Goal: Check status: Check status

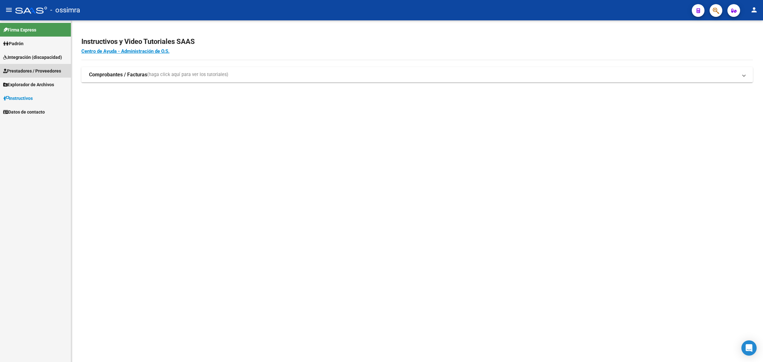
click at [53, 75] on link "Prestadores / Proveedores" at bounding box center [35, 71] width 71 height 14
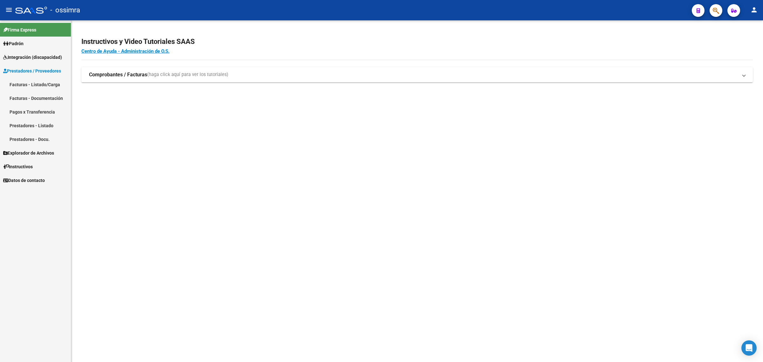
click at [45, 83] on link "Facturas - Listado/Carga" at bounding box center [35, 85] width 71 height 14
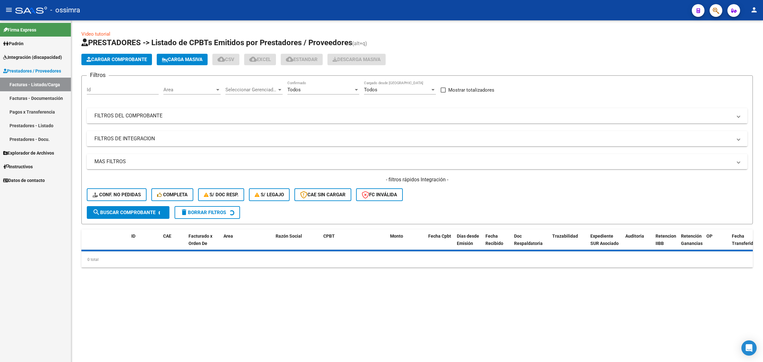
click at [201, 116] on mat-panel-title "FILTROS DEL COMPROBANTE" at bounding box center [413, 115] width 638 height 7
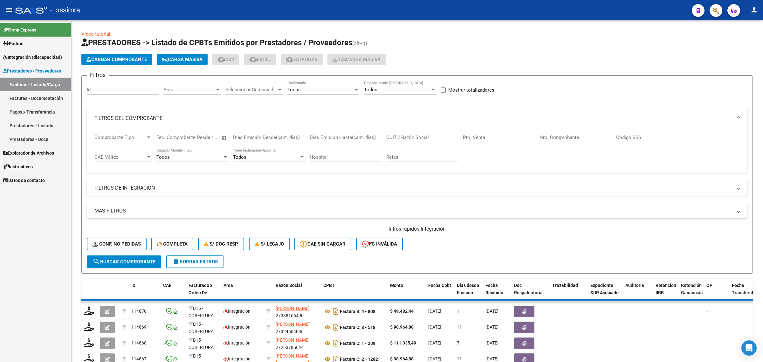
click at [417, 136] on input "CUIT / Razón Social" at bounding box center [422, 138] width 72 height 6
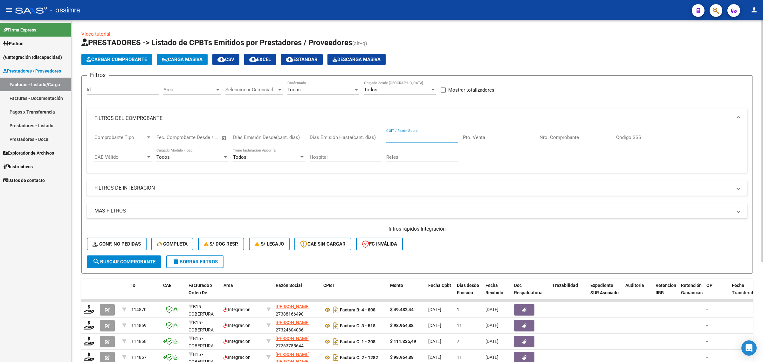
paste input "30712233881"
type input "30712233881"
click at [149, 259] on span "search Buscar Comprobante" at bounding box center [124, 262] width 63 height 6
click at [549, 137] on input "Nro. Comprobante" at bounding box center [576, 138] width 72 height 6
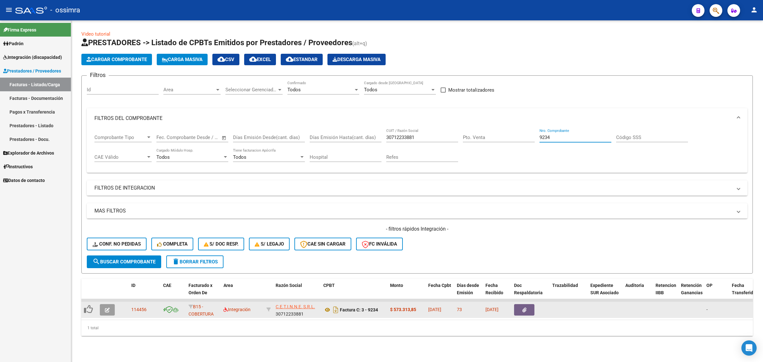
type input "9234"
click at [106, 307] on icon "button" at bounding box center [107, 309] width 5 height 5
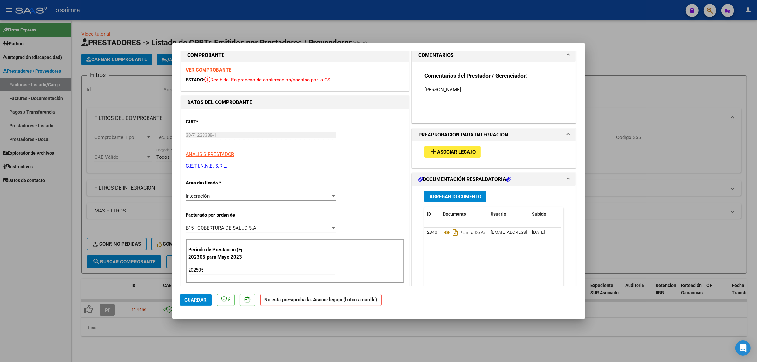
scroll to position [40, 0]
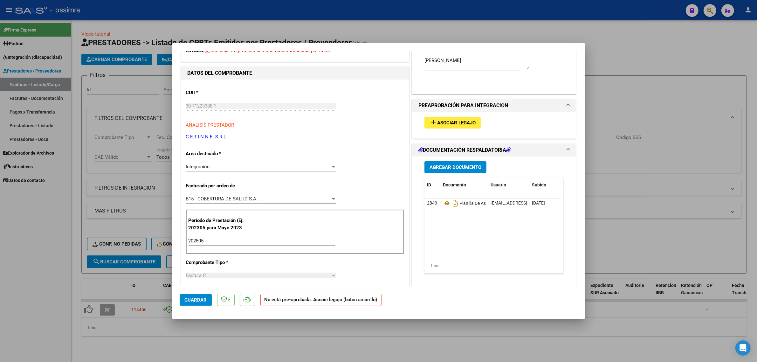
click at [134, 206] on div at bounding box center [378, 181] width 757 height 362
type input "$ 0,00"
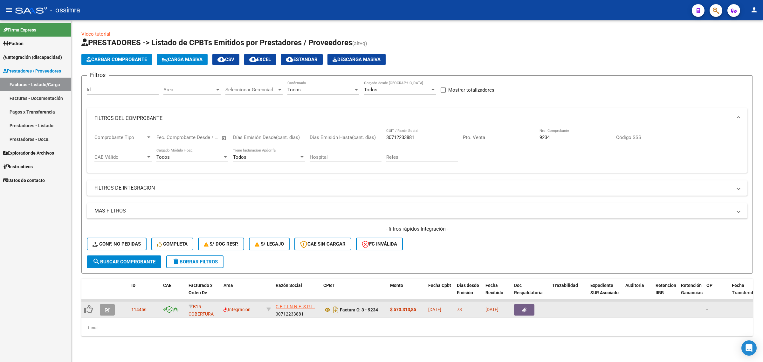
click at [111, 307] on button "button" at bounding box center [107, 309] width 15 height 11
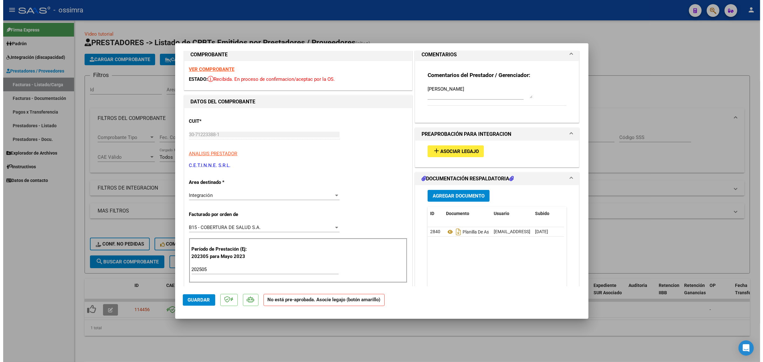
scroll to position [0, 0]
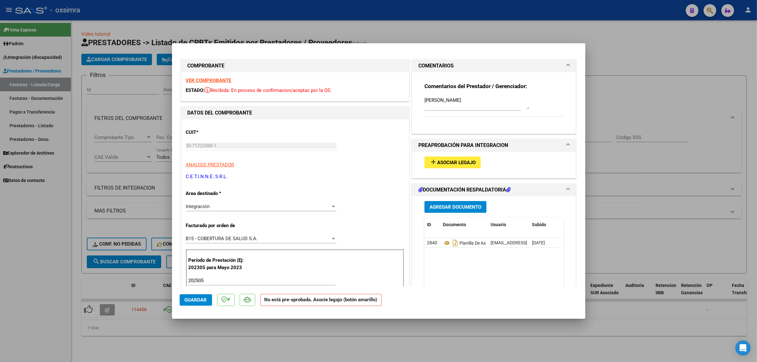
click at [146, 211] on div at bounding box center [378, 181] width 757 height 362
type input "$ 0,00"
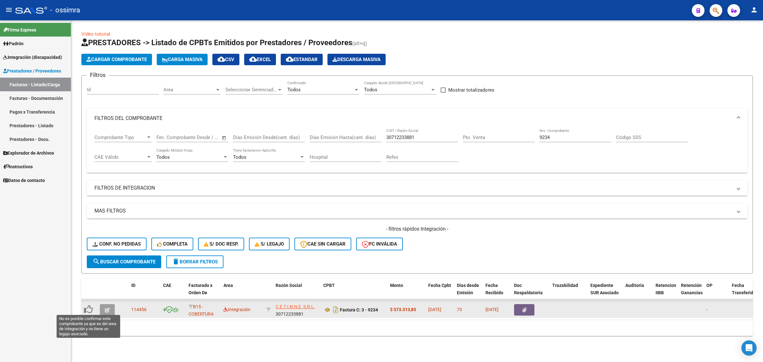
click at [88, 307] on icon at bounding box center [88, 309] width 9 height 9
click at [107, 308] on icon "button" at bounding box center [107, 309] width 5 height 5
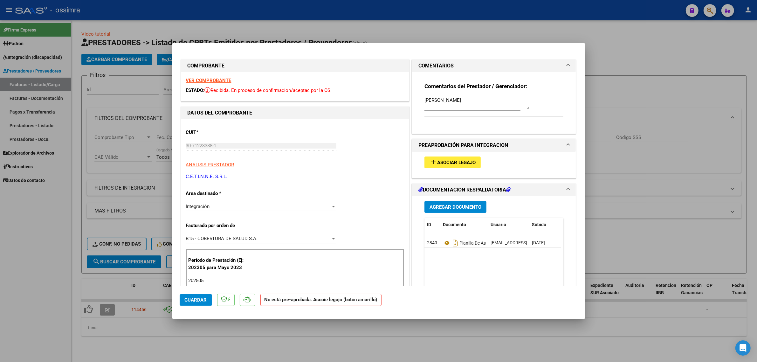
click at [133, 149] on div at bounding box center [378, 181] width 757 height 362
type input "$ 0,00"
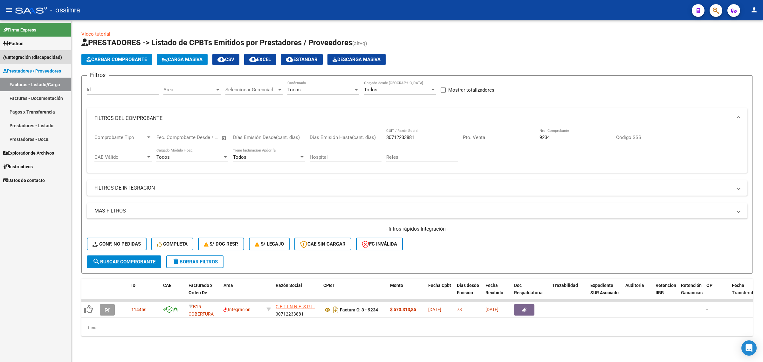
click at [37, 59] on span "Integración (discapacidad)" at bounding box center [32, 57] width 59 height 7
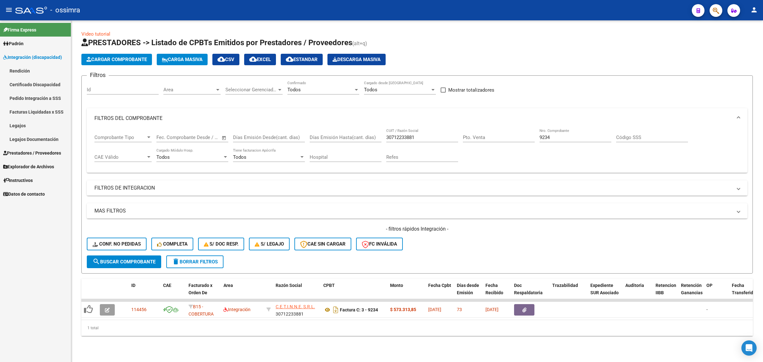
click at [25, 126] on link "Legajos" at bounding box center [35, 126] width 71 height 14
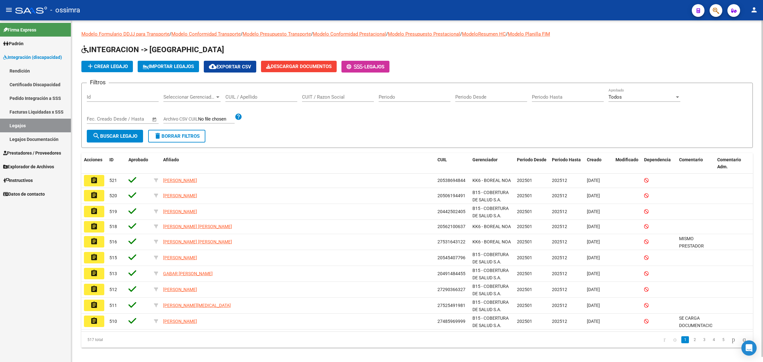
click at [253, 93] on div "CUIL / Apellido" at bounding box center [261, 95] width 72 height 14
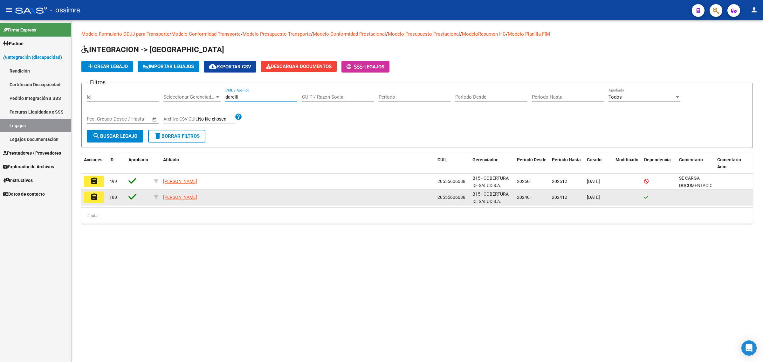
type input "darelli"
click at [96, 196] on mat-icon "assignment" at bounding box center [94, 197] width 8 height 8
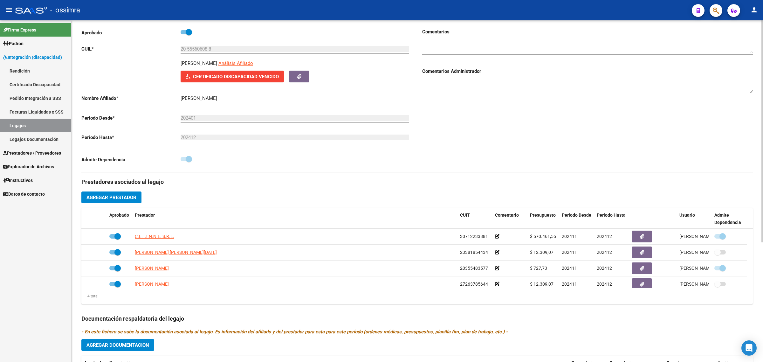
scroll to position [79, 0]
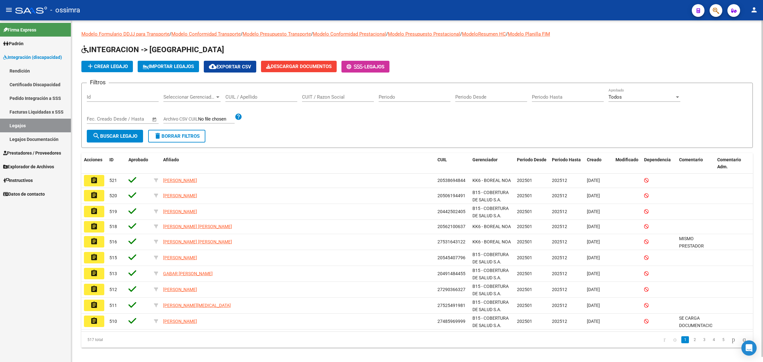
click at [249, 96] on input "CUIL / Apellido" at bounding box center [261, 97] width 72 height 6
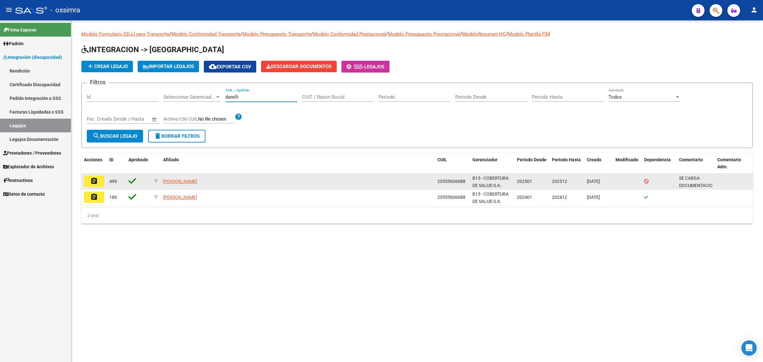
type input "darelli"
click at [96, 178] on mat-icon "assignment" at bounding box center [94, 181] width 8 height 8
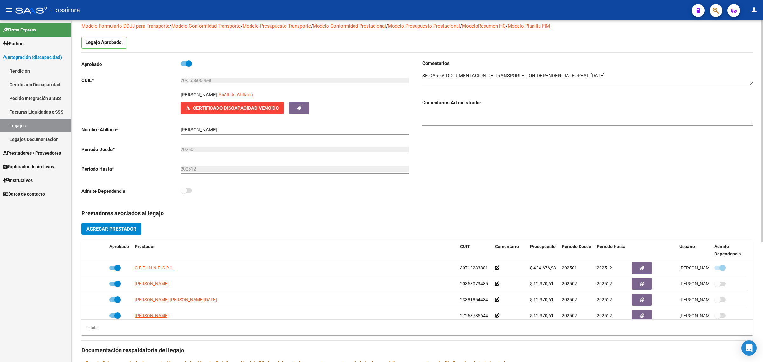
scroll to position [40, 0]
